Goal: Information Seeking & Learning: Compare options

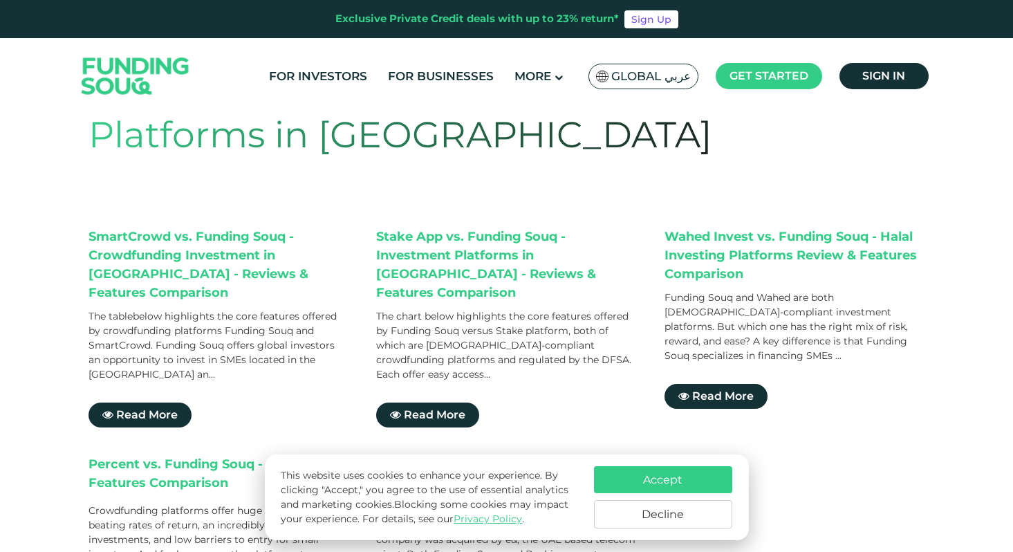
click at [657, 480] on button "Accept" at bounding box center [663, 479] width 138 height 27
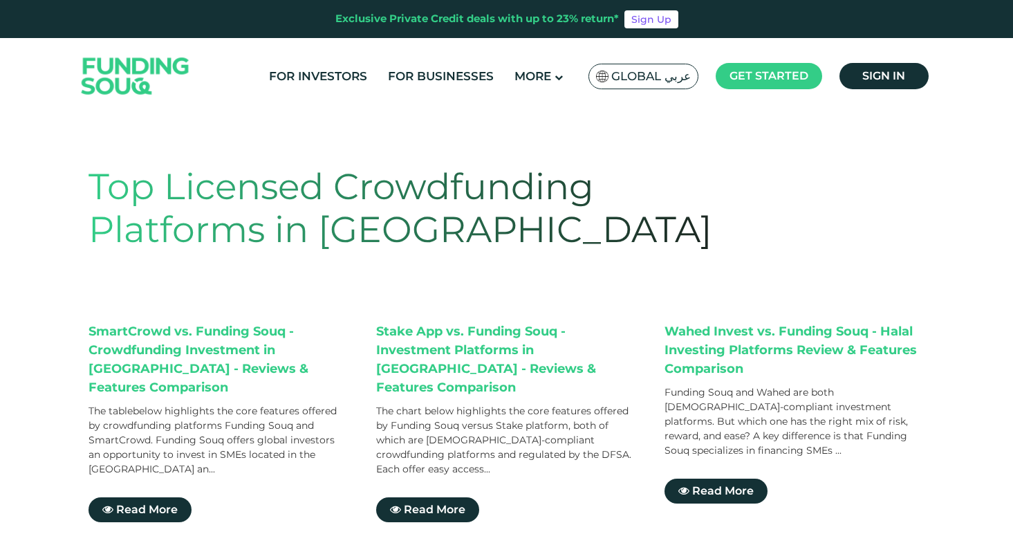
scroll to position [18, 0]
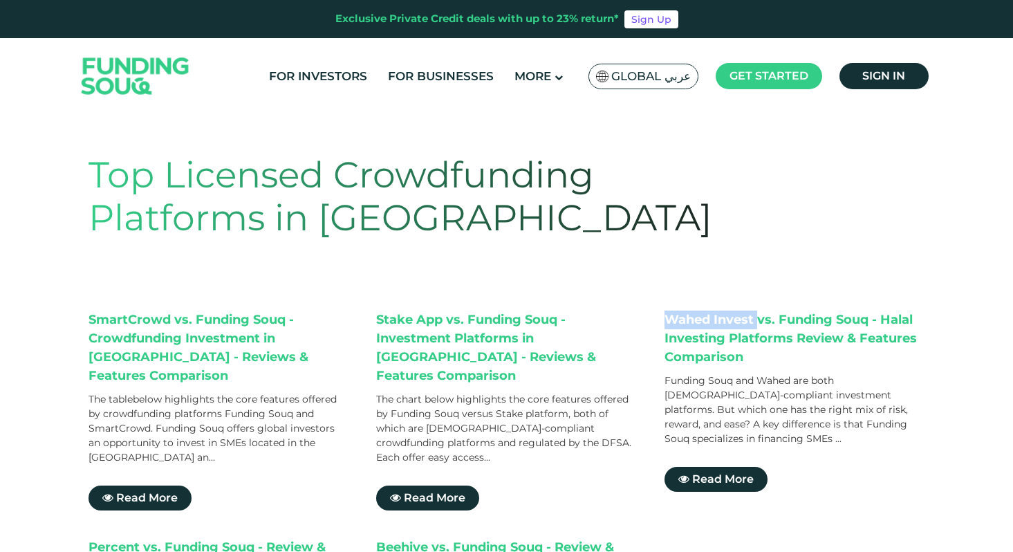
drag, startPoint x: 663, startPoint y: 323, endPoint x: 758, endPoint y: 317, distance: 94.9
click at [758, 317] on div "SmartCrowd vs. Funding Souq - Crowdfunding Investment in Dubai - Reviews & Feat…" at bounding box center [506, 500] width 836 height 380
copy div "Wahed Invest"
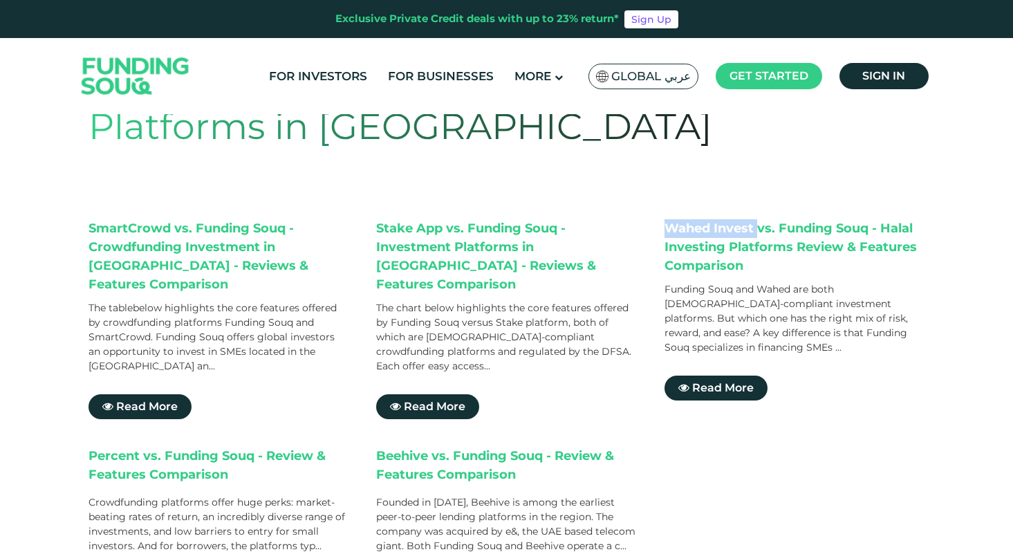
scroll to position [112, 0]
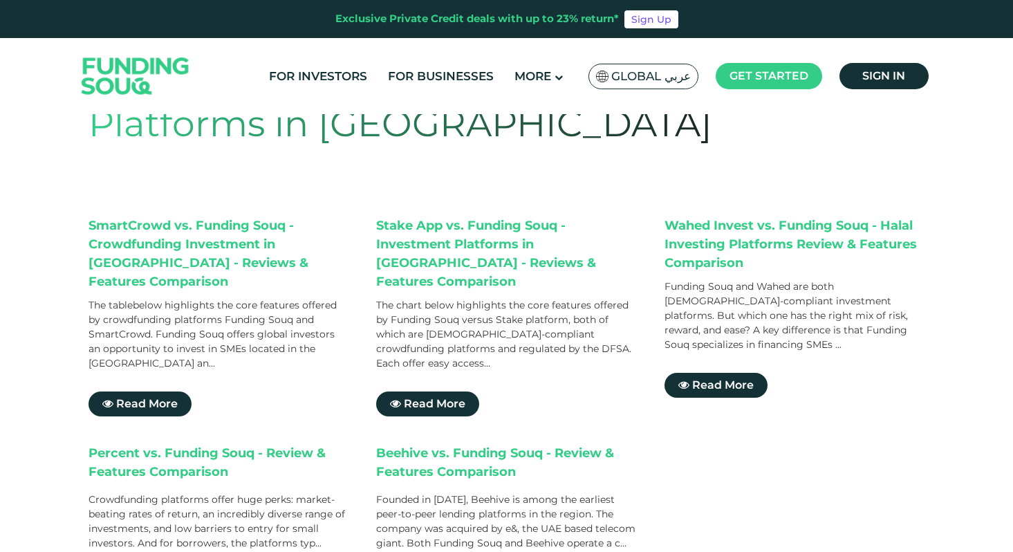
click at [97, 444] on div "Percent vs. Funding Souq - Review & Features Comparison" at bounding box center [218, 464] width 261 height 41
copy div "Percent"
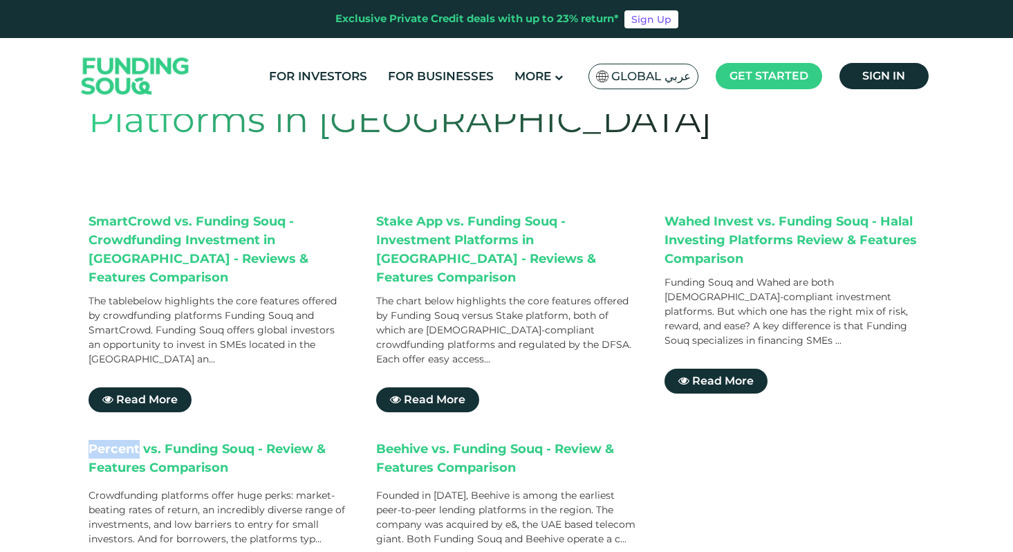
scroll to position [203, 0]
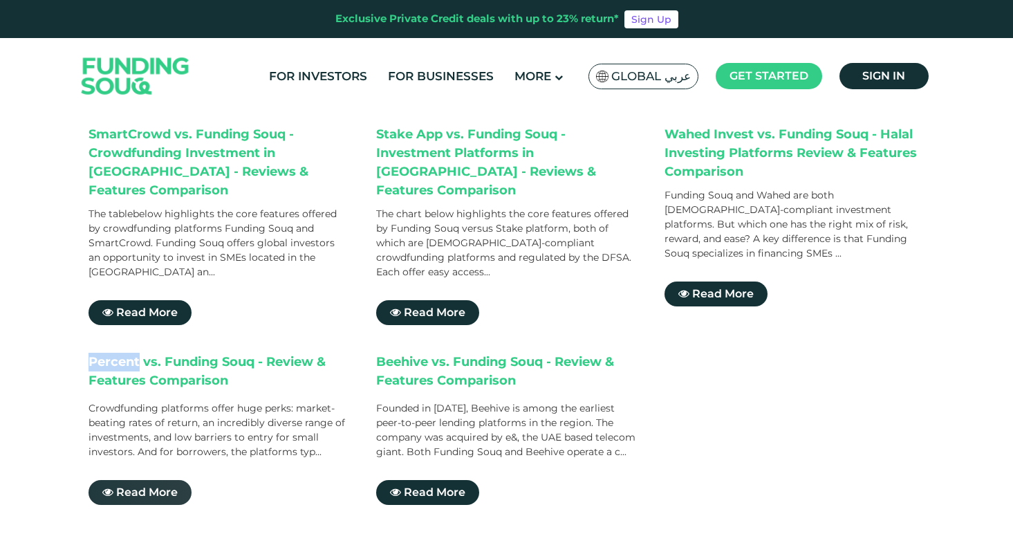
click at [148, 485] on span "Read More" at bounding box center [147, 491] width 62 height 13
click at [371, 327] on div "SmartCrowd vs. Funding Souq - Crowdfunding Investment in Dubai - Reviews & Feat…" at bounding box center [506, 315] width 836 height 380
click at [388, 353] on div "Beehive vs. Funding Souq - Review & Features Comparison" at bounding box center [506, 373] width 261 height 41
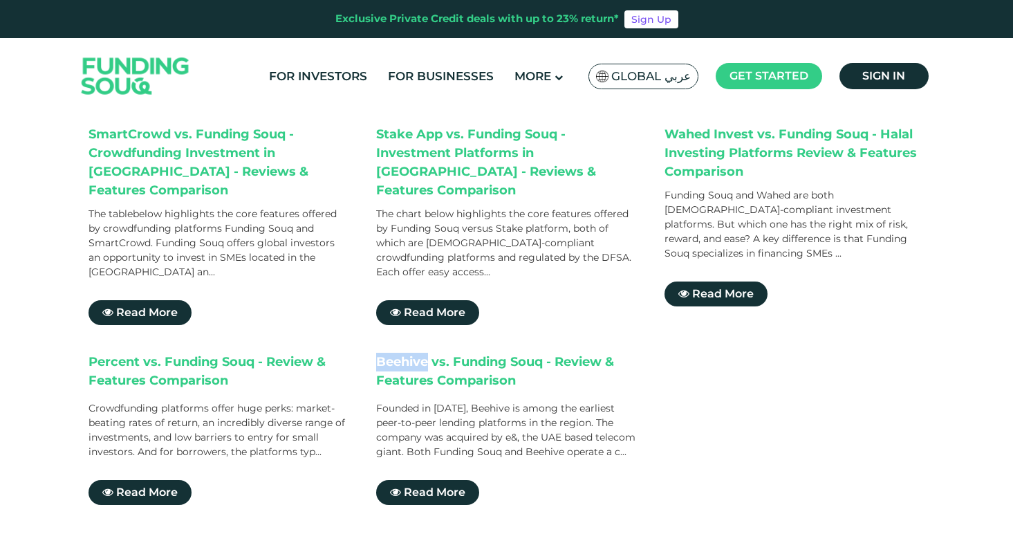
copy div "Beehive"
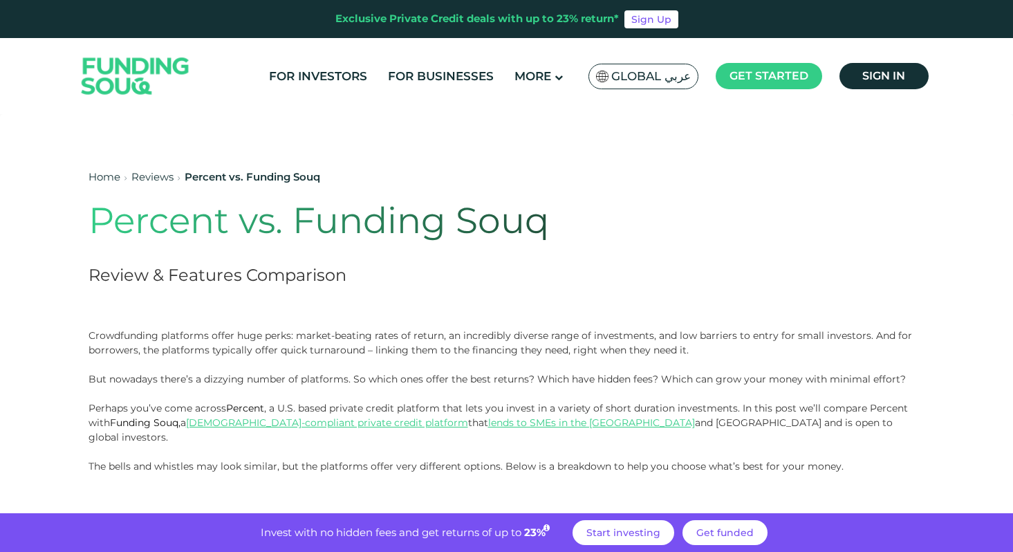
click at [102, 219] on h1 "Percent vs. Funding Souq" at bounding box center [422, 220] width 669 height 43
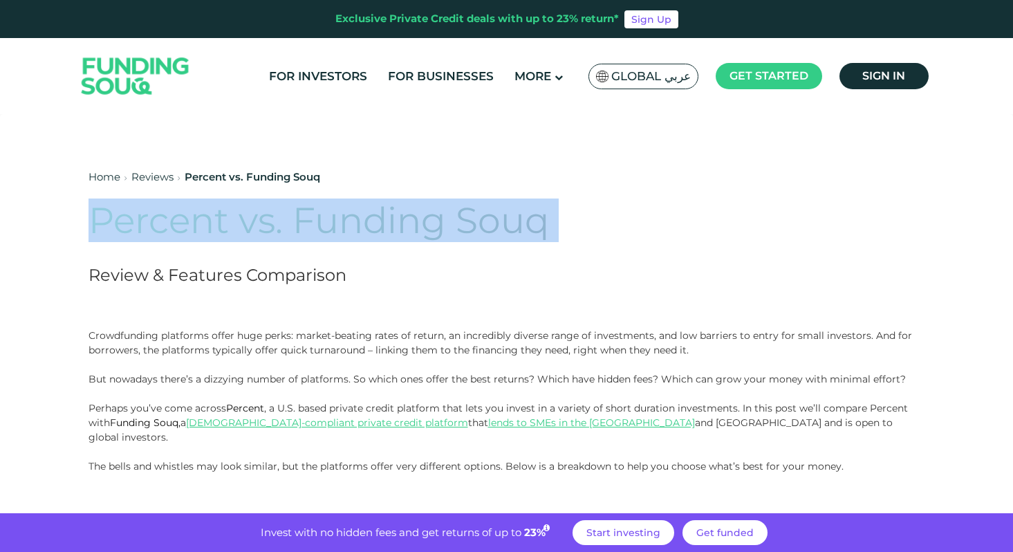
click at [102, 219] on h1 "Percent vs. Funding Souq" at bounding box center [422, 220] width 669 height 43
copy div "Percent vs. Funding Souq"
